Goal: Communication & Community: Connect with others

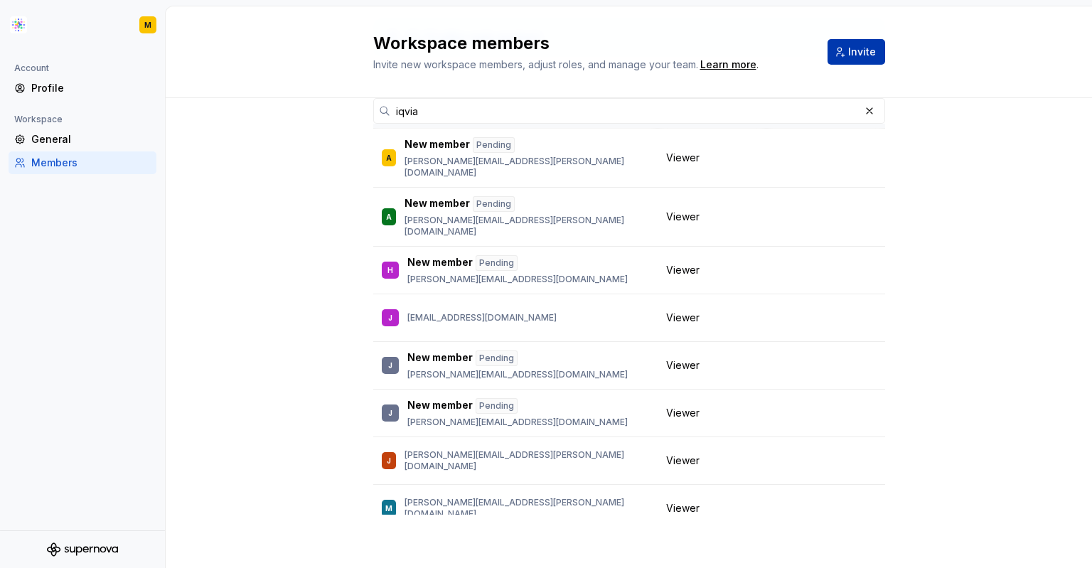
click at [836, 52] on button "Invite" at bounding box center [856, 52] width 58 height 26
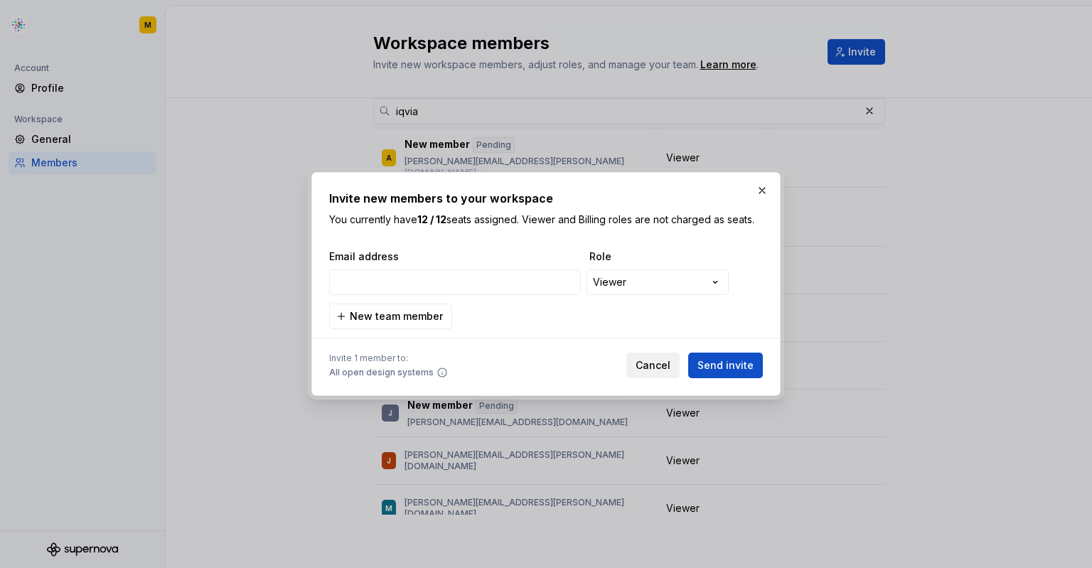
click at [658, 361] on span "Cancel" at bounding box center [652, 365] width 35 height 14
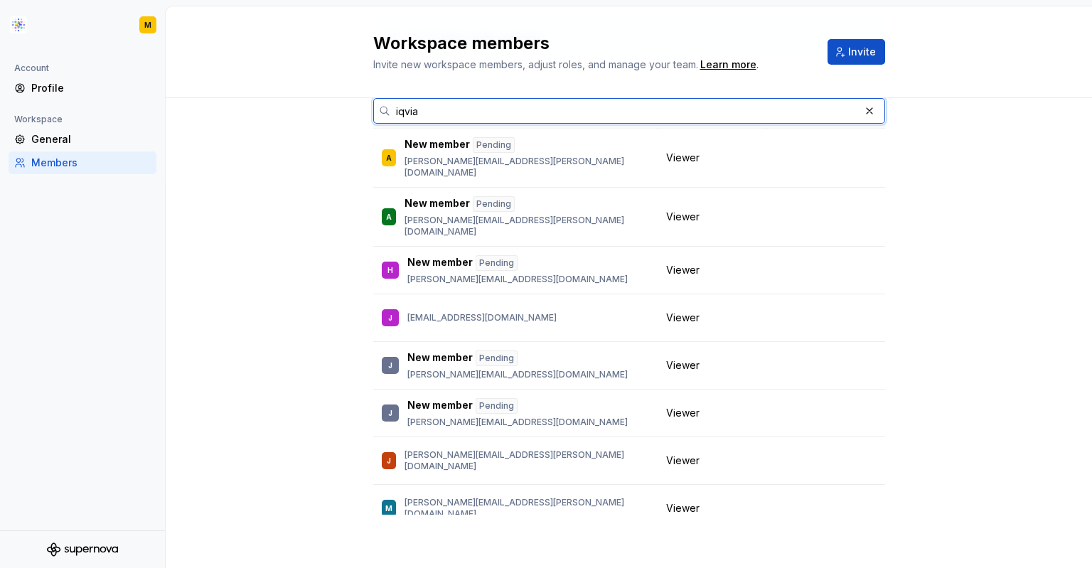
drag, startPoint x: 431, startPoint y: 107, endPoint x: 352, endPoint y: 102, distance: 79.0
click at [352, 102] on div "12 / 12 editor seats assigned iqvia Member Workspace role A New member Pending …" at bounding box center [629, 287] width 926 height 561
paste input "[EMAIL_ADDRESS][PERSON_NAME][DOMAIN_NAME]"
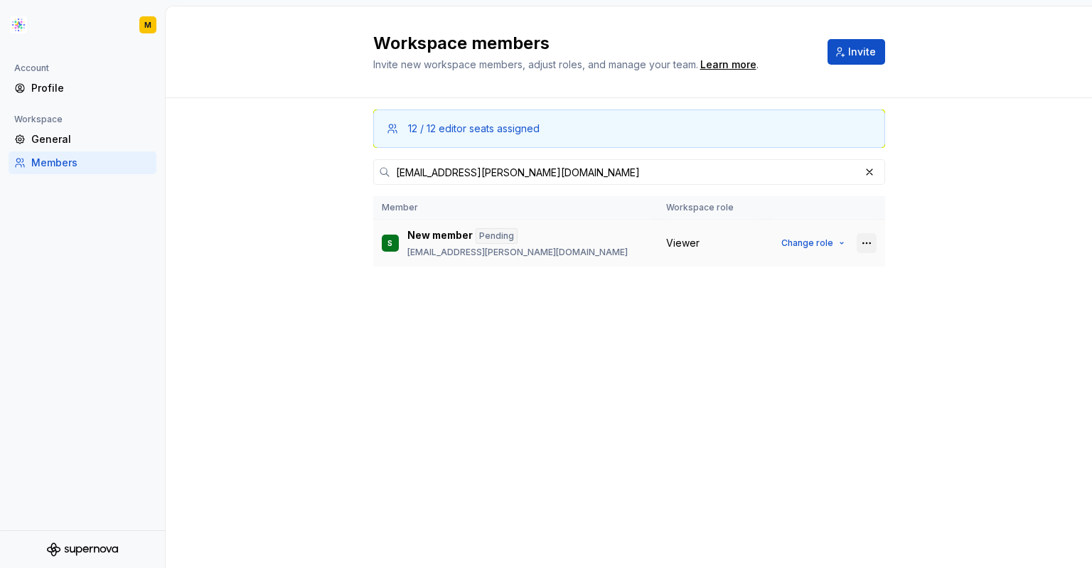
click at [866, 244] on button "button" at bounding box center [866, 243] width 20 height 20
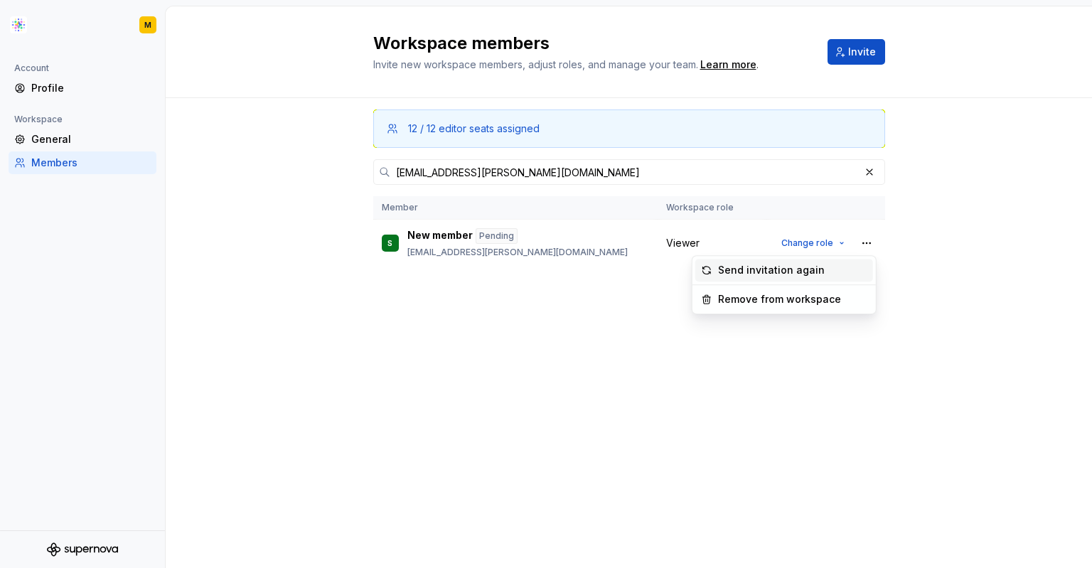
click at [812, 270] on div "Send invitation again" at bounding box center [771, 270] width 107 height 14
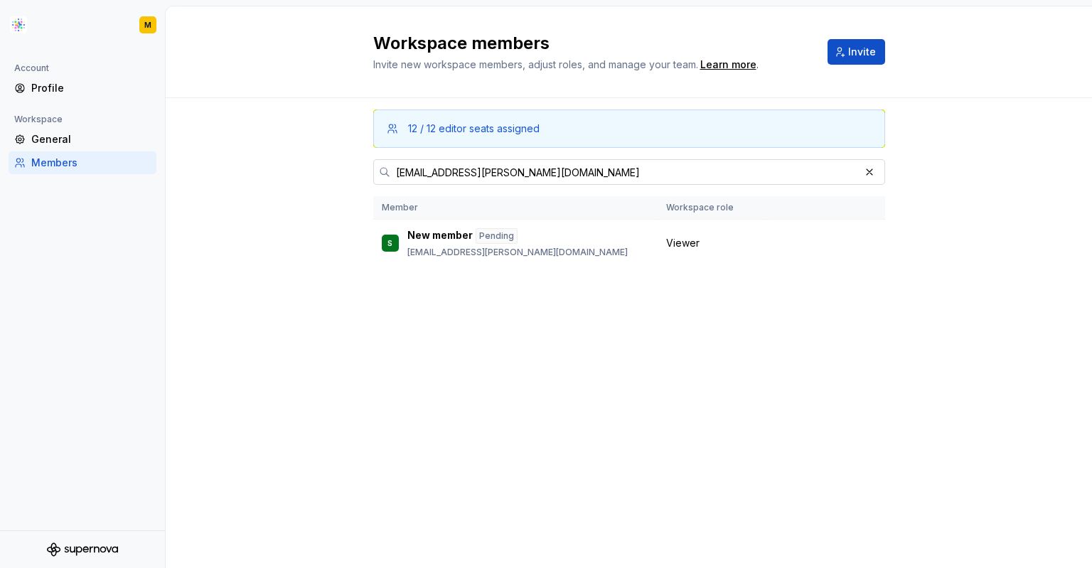
click at [620, 176] on input "[EMAIL_ADDRESS][PERSON_NAME][DOMAIN_NAME]" at bounding box center [624, 172] width 469 height 26
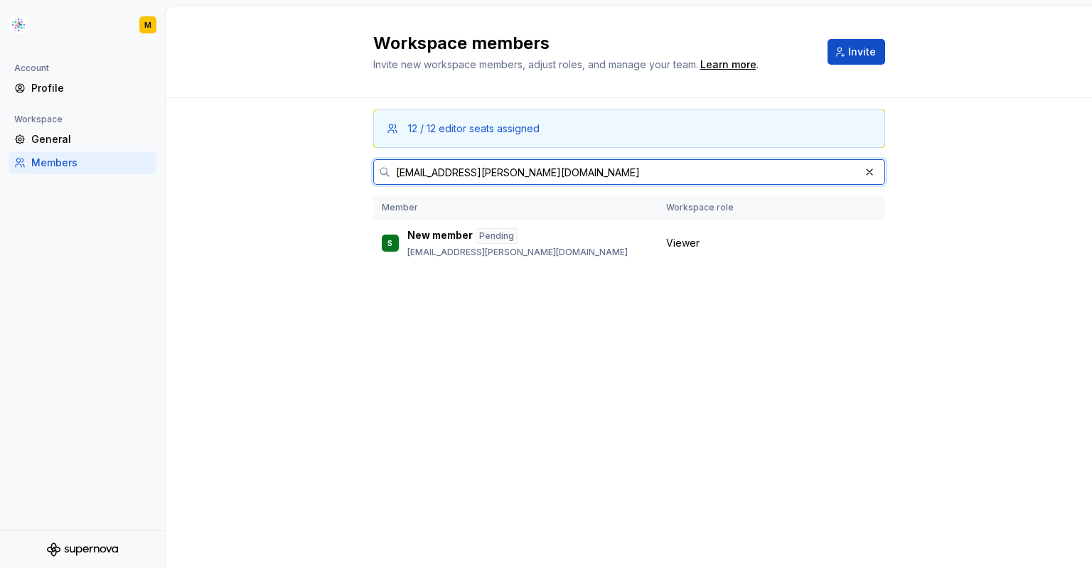
drag, startPoint x: 620, startPoint y: 175, endPoint x: 334, endPoint y: 176, distance: 286.4
click at [334, 176] on div "12 / 12 editor seats assigned [EMAIL_ADDRESS][PERSON_NAME][DOMAIN_NAME] Member …" at bounding box center [629, 333] width 926 height 470
paste input "[PERSON_NAME].[PERSON_NAME]"
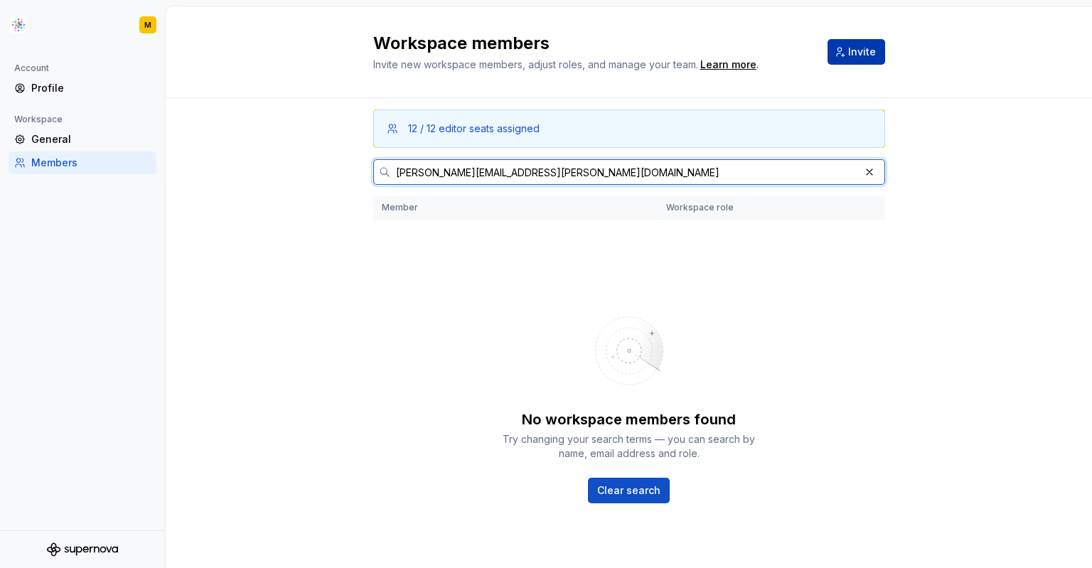
type input "[PERSON_NAME][EMAIL_ADDRESS][PERSON_NAME][DOMAIN_NAME]"
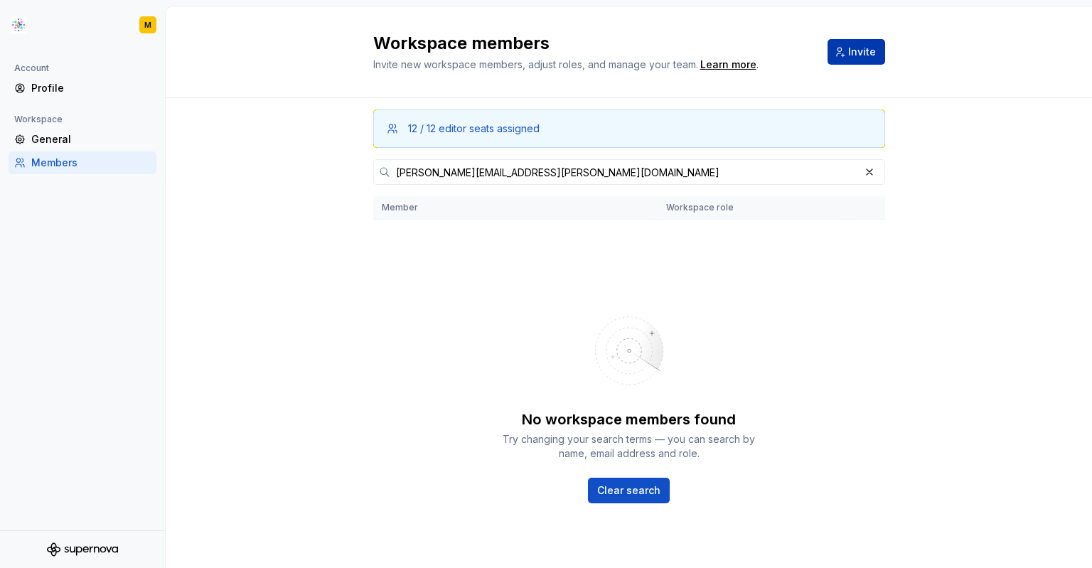
click at [848, 53] on span "Invite" at bounding box center [862, 52] width 28 height 14
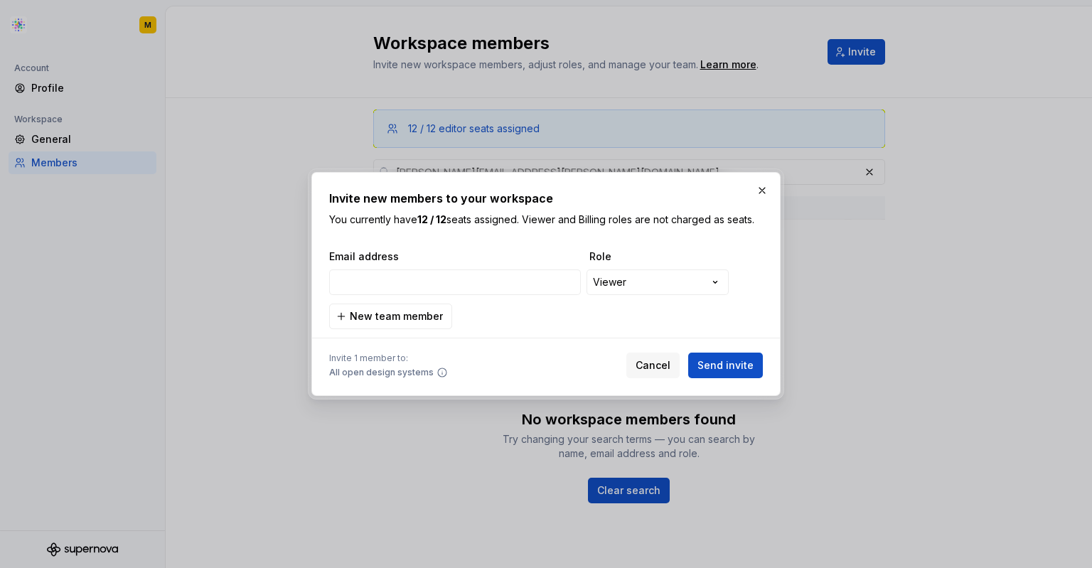
type input "[PERSON_NAME][EMAIL_ADDRESS][PERSON_NAME][DOMAIN_NAME]"
click at [730, 360] on span "Send invite" at bounding box center [725, 365] width 56 height 14
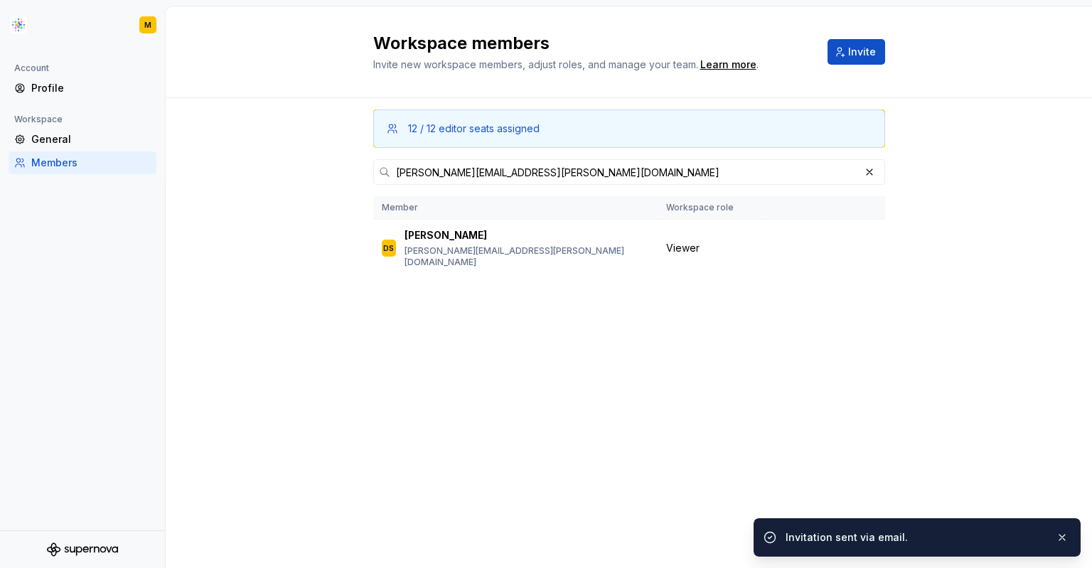
drag, startPoint x: 486, startPoint y: 289, endPoint x: 421, endPoint y: 284, distance: 65.5
click at [421, 284] on div "12 / 12 editor seats assigned [PERSON_NAME][EMAIL_ADDRESS][PERSON_NAME][DOMAIN_…" at bounding box center [629, 306] width 512 height 416
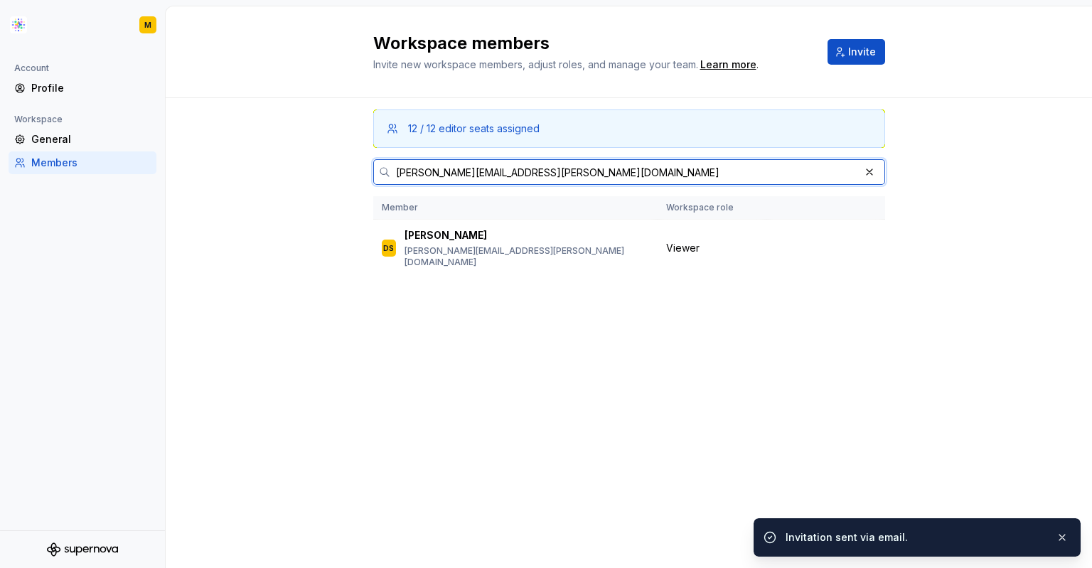
drag, startPoint x: 581, startPoint y: 163, endPoint x: 361, endPoint y: 162, distance: 220.3
click at [361, 162] on div "12 / 12 editor seats assigned [PERSON_NAME][EMAIL_ADDRESS][PERSON_NAME][DOMAIN_…" at bounding box center [629, 333] width 926 height 470
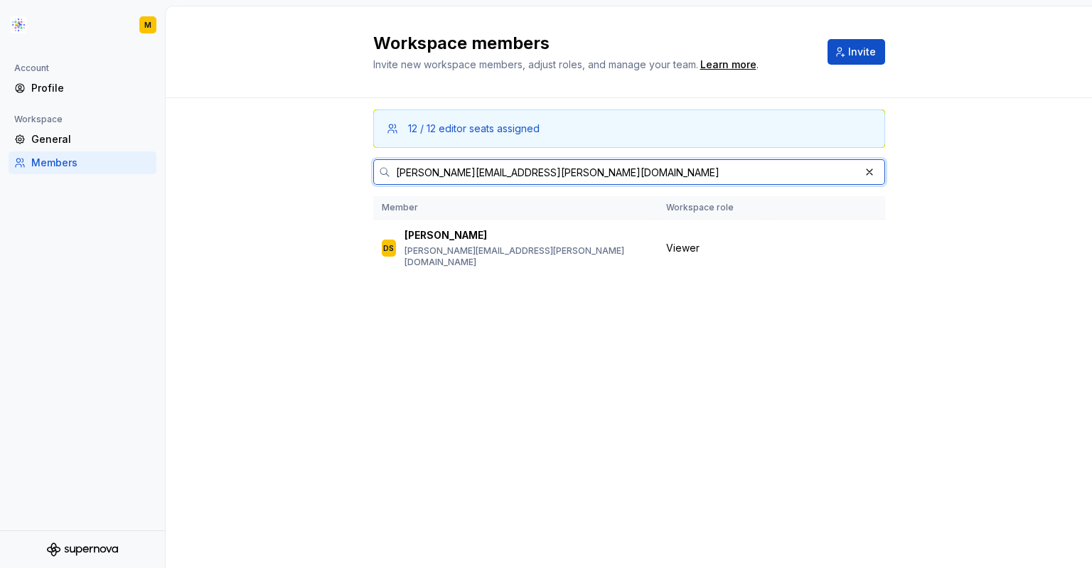
paste input "ammu.[PERSON_NAME]"
drag, startPoint x: 552, startPoint y: 173, endPoint x: 289, endPoint y: 195, distance: 264.6
click at [289, 195] on div "12 / 12 editor seats assigned [EMAIL_ADDRESS][PERSON_NAME][DOMAIN_NAME] Member …" at bounding box center [629, 333] width 926 height 470
paste input "sandeep.ba.[PERSON_NAME]"
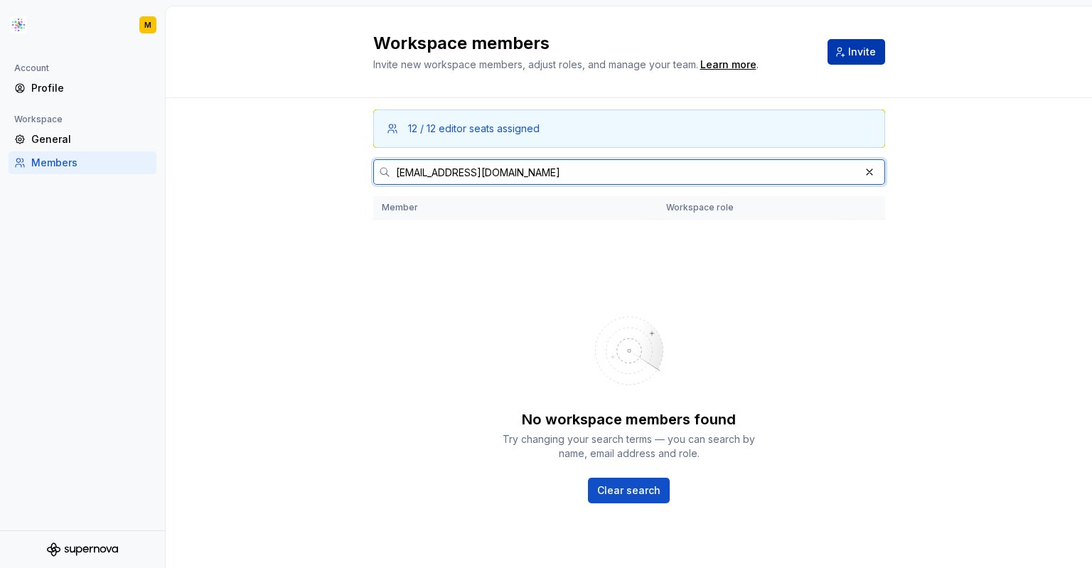
type input "[EMAIL_ADDRESS][DOMAIN_NAME]"
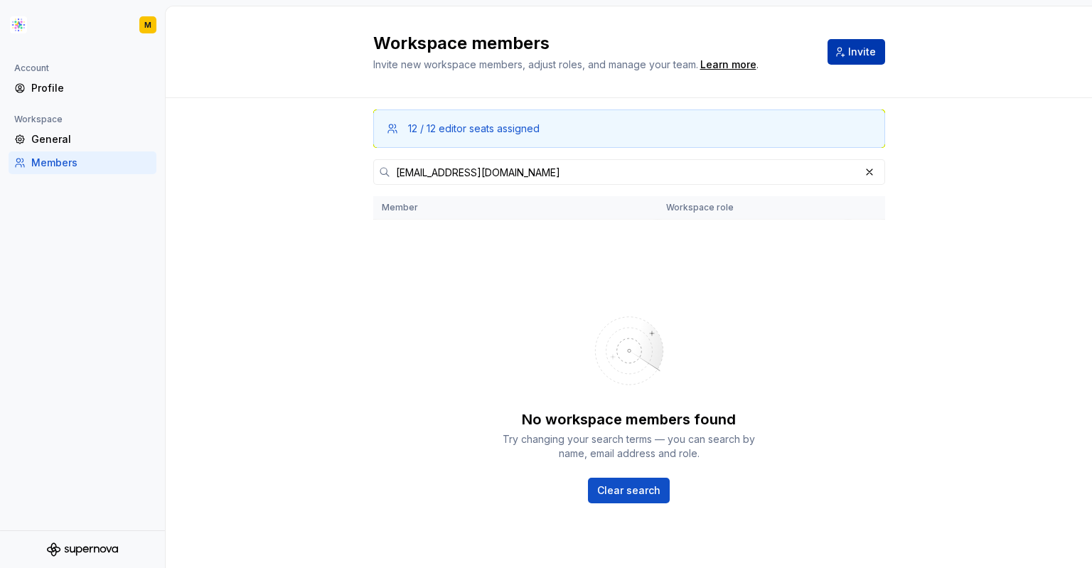
click at [834, 50] on button "Invite" at bounding box center [856, 52] width 58 height 26
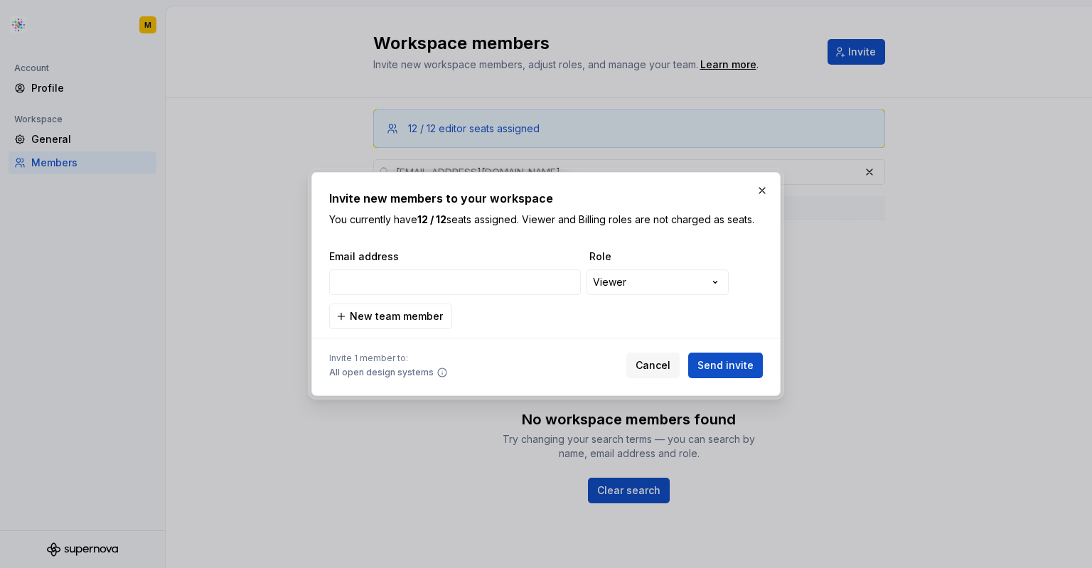
type input "[EMAIL_ADDRESS][DOMAIN_NAME]"
click at [735, 366] on span "Send invite" at bounding box center [725, 365] width 56 height 14
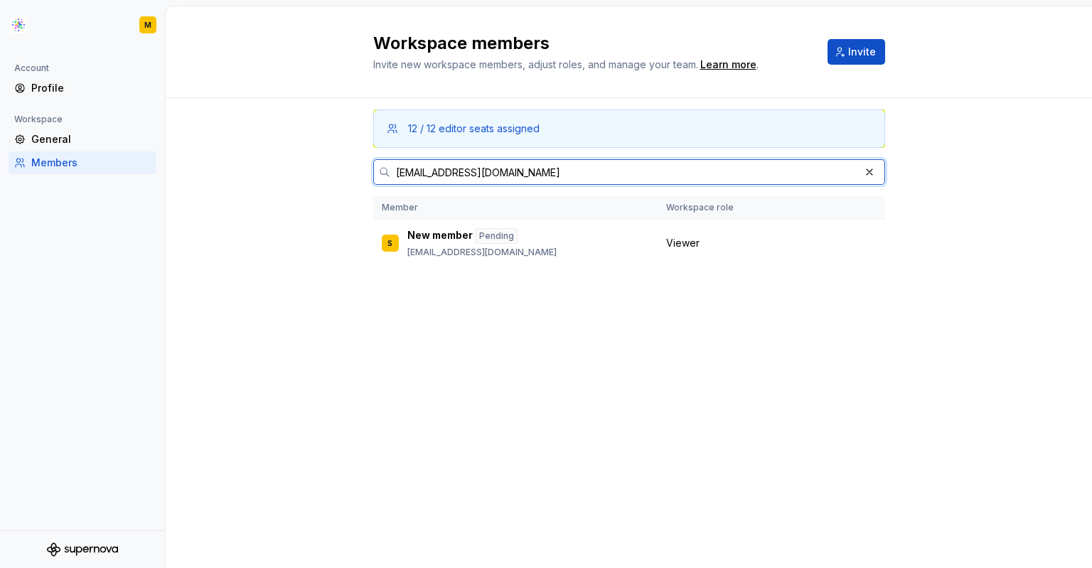
drag, startPoint x: 645, startPoint y: 172, endPoint x: 373, endPoint y: 164, distance: 272.3
click at [373, 164] on div "[EMAIL_ADDRESS][DOMAIN_NAME]" at bounding box center [629, 172] width 512 height 26
drag, startPoint x: 466, startPoint y: 173, endPoint x: 366, endPoint y: 165, distance: 100.5
click at [366, 165] on div "12 / 12 editor seats assigned ammu Member Workspace role A Ammu [EMAIL_ADDRESS]…" at bounding box center [629, 333] width 926 height 470
type input "[PERSON_NAME]"
